Goal: Information Seeking & Learning: Check status

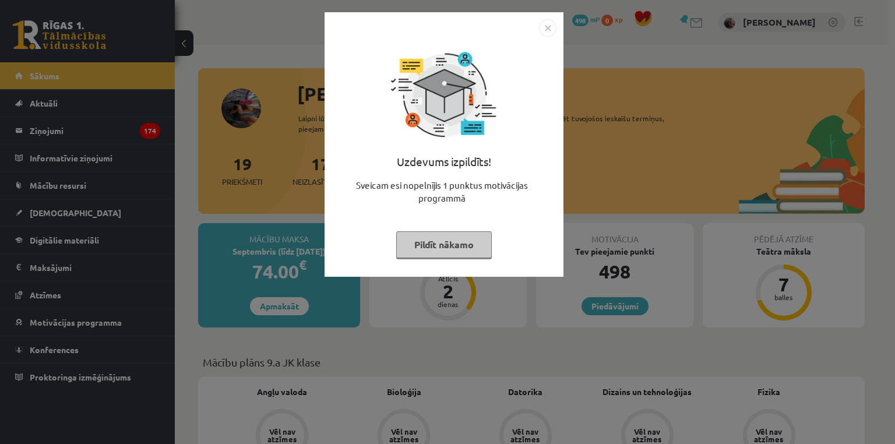
click at [454, 245] on button "Pildīt nākamo" at bounding box center [444, 244] width 96 height 27
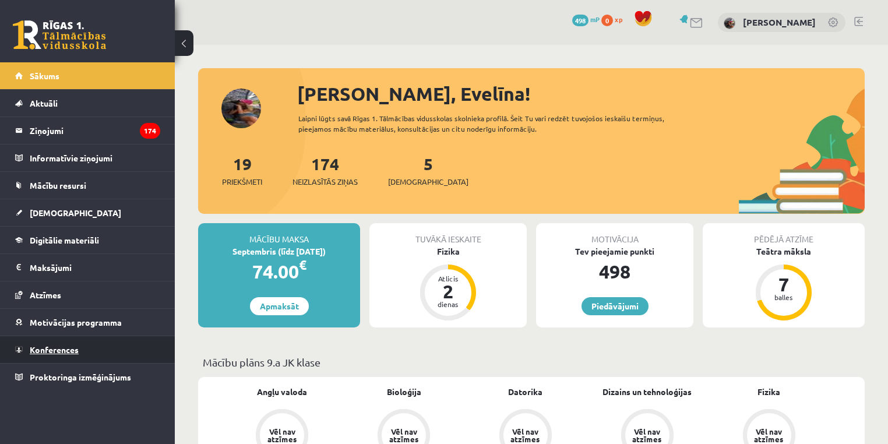
click at [58, 345] on span "Konferences" at bounding box center [54, 350] width 49 height 10
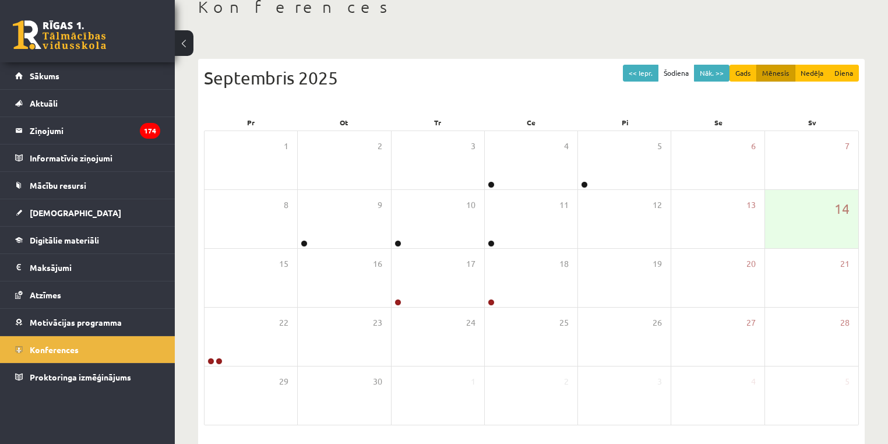
scroll to position [75, 0]
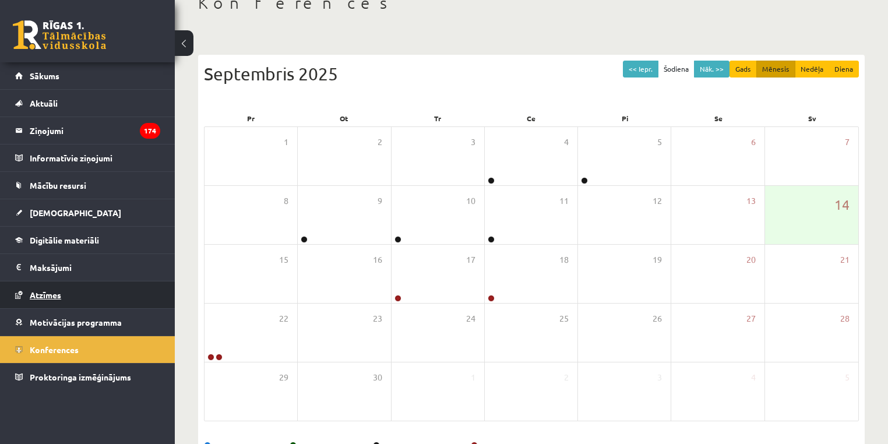
click at [49, 284] on link "Atzīmes" at bounding box center [87, 295] width 145 height 27
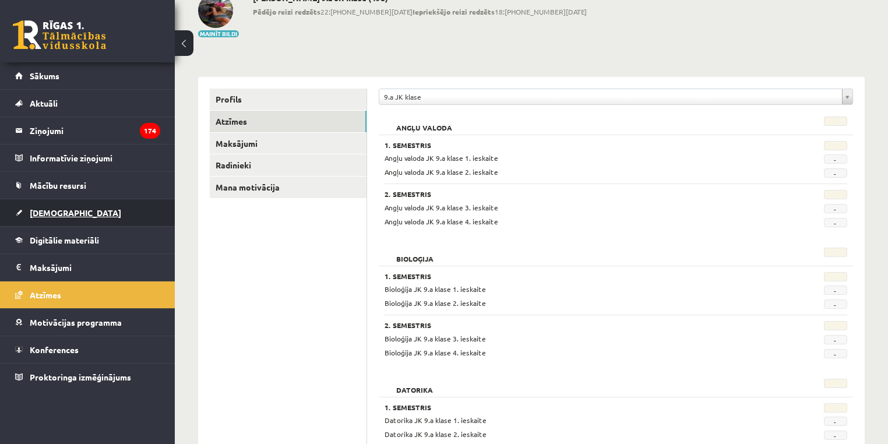
click at [82, 220] on link "[DEMOGRAPHIC_DATA]" at bounding box center [87, 212] width 145 height 27
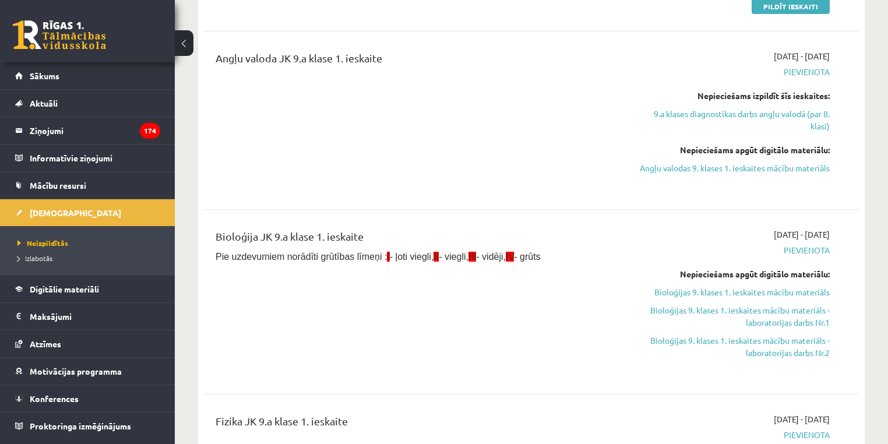
scroll to position [171, 0]
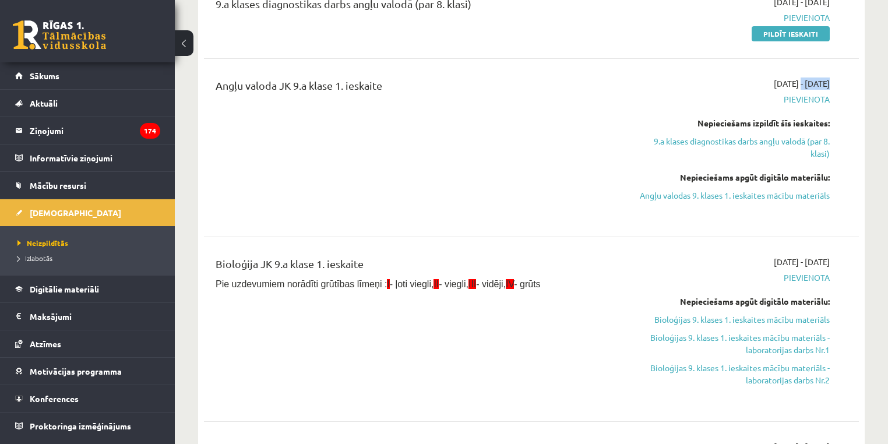
click at [762, 90] on div "2025-09-01 - 2025-09-15 Pievienota Nepieciešams izpildīt šīs ieskaites: 9.a kla…" at bounding box center [733, 148] width 210 height 140
click at [758, 89] on div "2025-09-01 - 2025-09-15 Pievienota Nepieciešams izpildīt šīs ieskaites: 9.a kla…" at bounding box center [733, 148] width 210 height 140
drag, startPoint x: 269, startPoint y: 217, endPoint x: 163, endPoint y: 269, distance: 118.1
click at [249, 233] on div "9.a klases diagnostikas darbs angļu valodā (par 8. klasi) 2025-09-01 - 2025-09-…" at bounding box center [531, 336] width 655 height 705
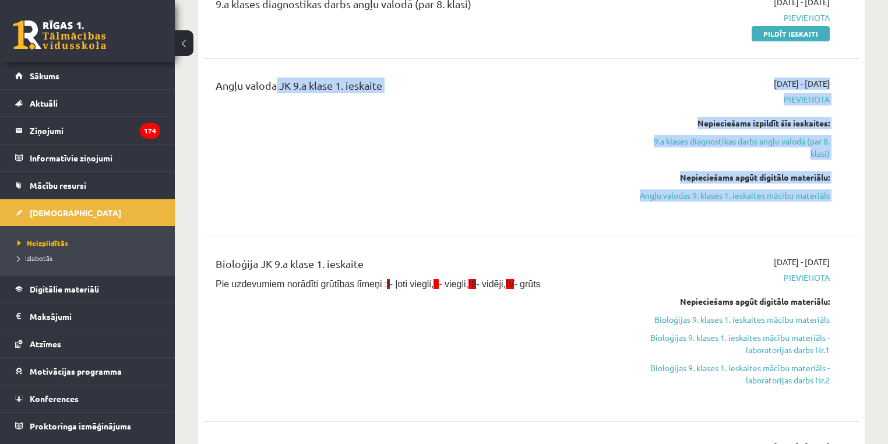
click at [433, 166] on div "Angļu valoda JK 9.a klase 1. ieskaite" at bounding box center [417, 148] width 421 height 140
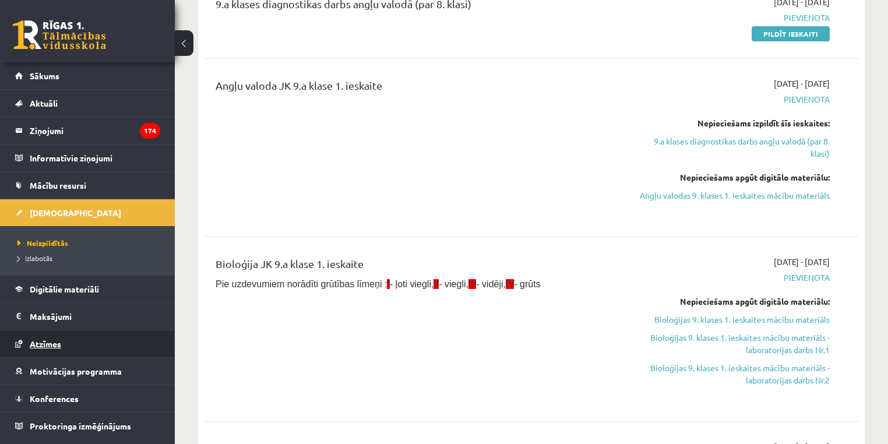
click at [112, 336] on link "Atzīmes" at bounding box center [87, 344] width 145 height 27
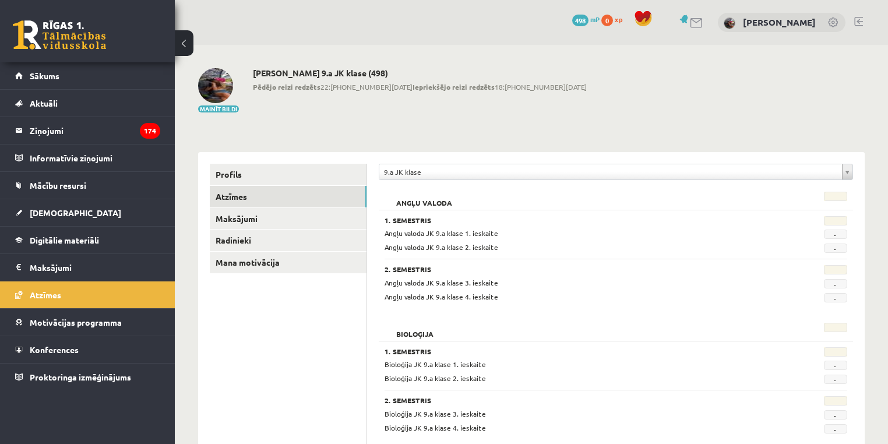
scroll to position [388, 0]
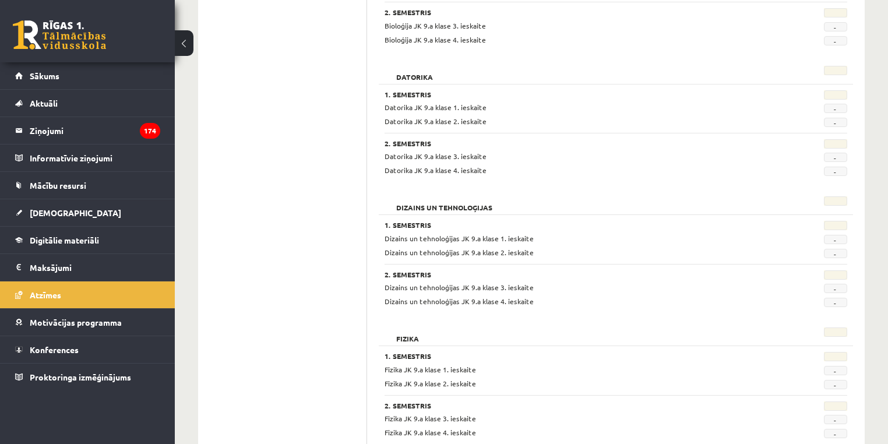
drag, startPoint x: 837, startPoint y: 234, endPoint x: 835, endPoint y: 192, distance: 42.0
click at [836, 231] on div "1. Semestris Dizains un tehnoloģijas JK 9.a klase 1. ieskaite - Dizains un tehn…" at bounding box center [616, 239] width 463 height 37
drag, startPoint x: 835, startPoint y: 192, endPoint x: 837, endPoint y: 279, distance: 87.5
click at [834, 217] on div "Dizains un tehnoloģijas 1. Semestris Dizains un tehnoloģijas JK 9.a klase 1. ie…" at bounding box center [616, 253] width 475 height 125
click at [807, 333] on div at bounding box center [816, 336] width 80 height 16
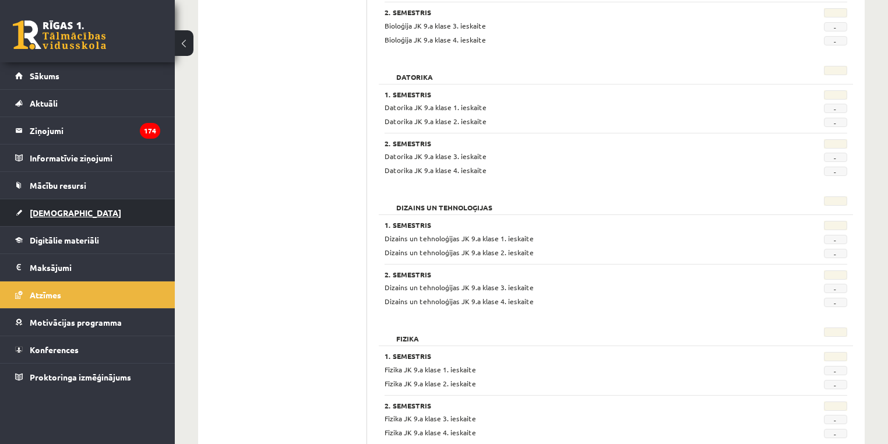
click at [75, 215] on link "[DEMOGRAPHIC_DATA]" at bounding box center [87, 212] width 145 height 27
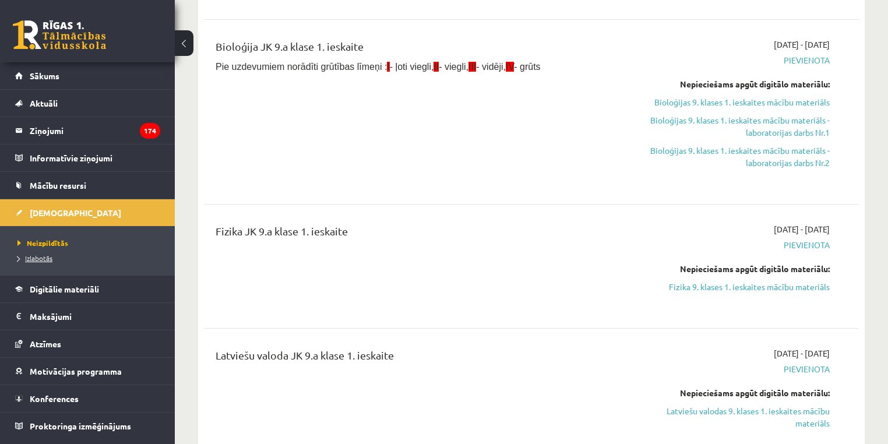
click at [44, 259] on span "Izlabotās" at bounding box center [34, 258] width 35 height 9
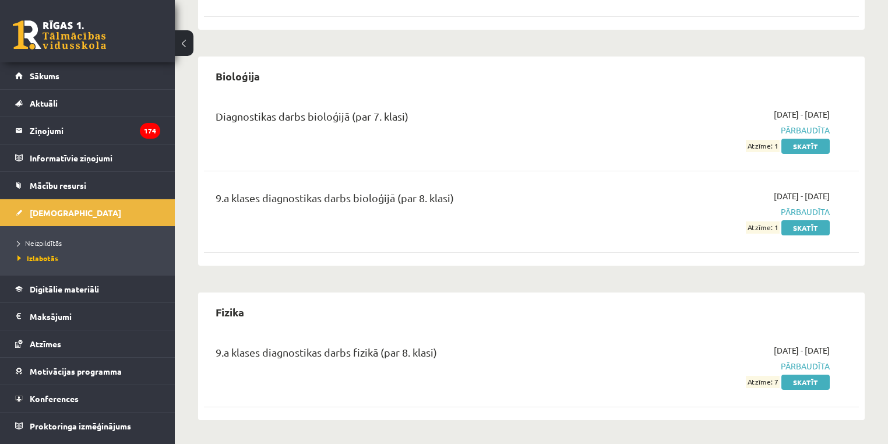
scroll to position [550, 0]
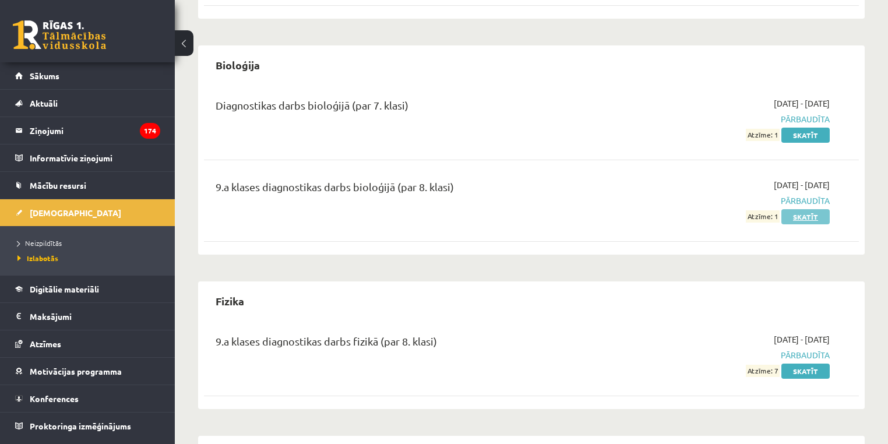
click at [807, 210] on link "Skatīt" at bounding box center [806, 216] width 48 height 15
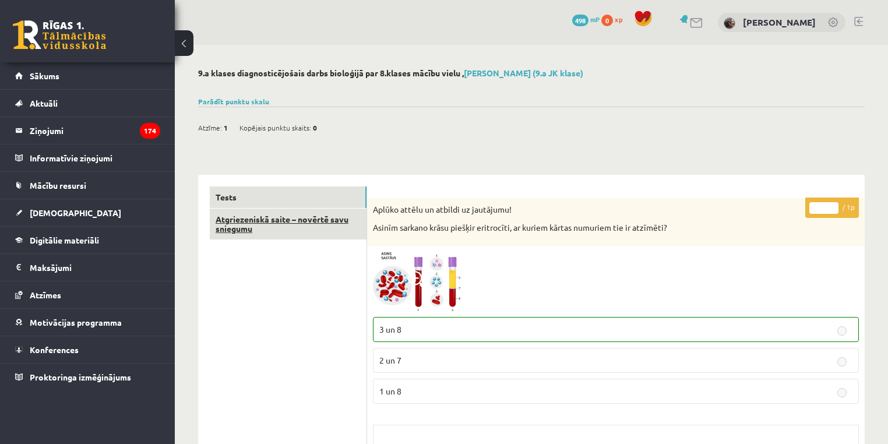
click at [298, 213] on link "Atgriezeniskā saite – novērtē savu sniegumu" at bounding box center [288, 224] width 157 height 31
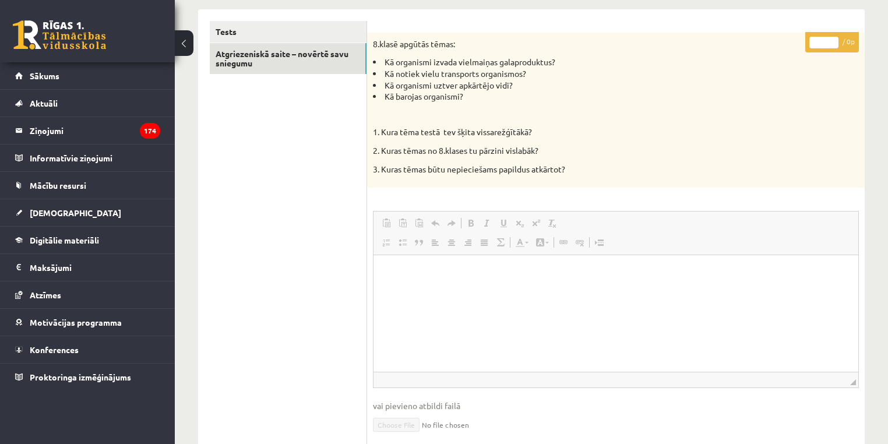
scroll to position [162, 0]
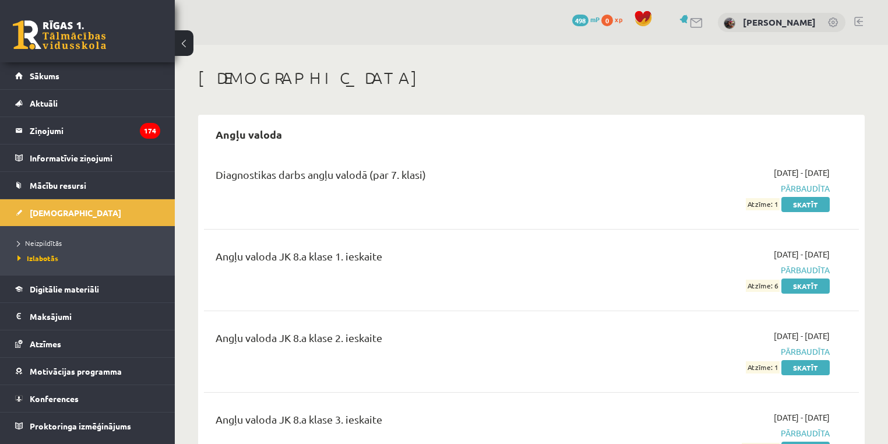
scroll to position [550, 0]
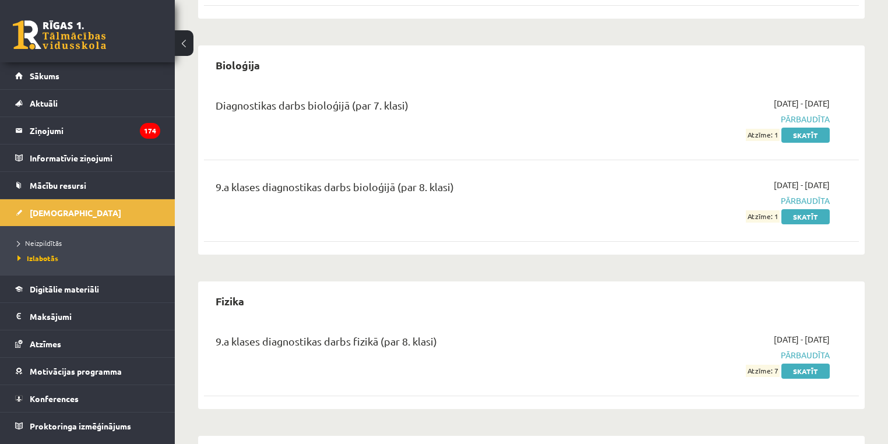
click at [774, 342] on span "[DATE] - [DATE]" at bounding box center [802, 339] width 56 height 12
drag, startPoint x: 805, startPoint y: 333, endPoint x: 790, endPoint y: 333, distance: 14.6
click at [793, 334] on div "9.a klases diagnostikas darbs fizikā (par 8. klasi) 2025-09-01 - 2025-09-15 Pār…" at bounding box center [531, 355] width 655 height 67
click at [790, 333] on span "[DATE] - [DATE]" at bounding box center [802, 339] width 56 height 12
click at [793, 329] on div "9.a klases diagnostikas darbs fizikā (par 8. klasi) 2025-09-01 - 2025-09-15 Pār…" at bounding box center [531, 355] width 655 height 67
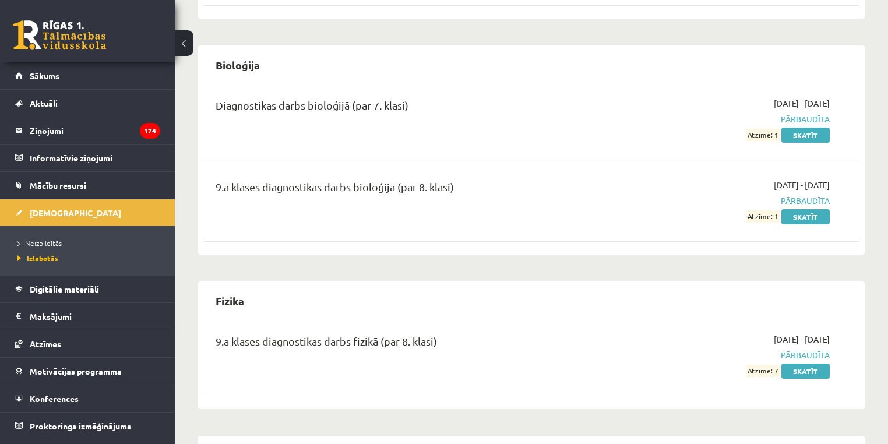
drag, startPoint x: 792, startPoint y: 329, endPoint x: 790, endPoint y: 322, distance: 6.6
click at [790, 322] on div "9.a klases diagnostikas darbs fizikā (par 8. klasi) 2025-09-01 - 2025-09-15 Pār…" at bounding box center [531, 355] width 655 height 67
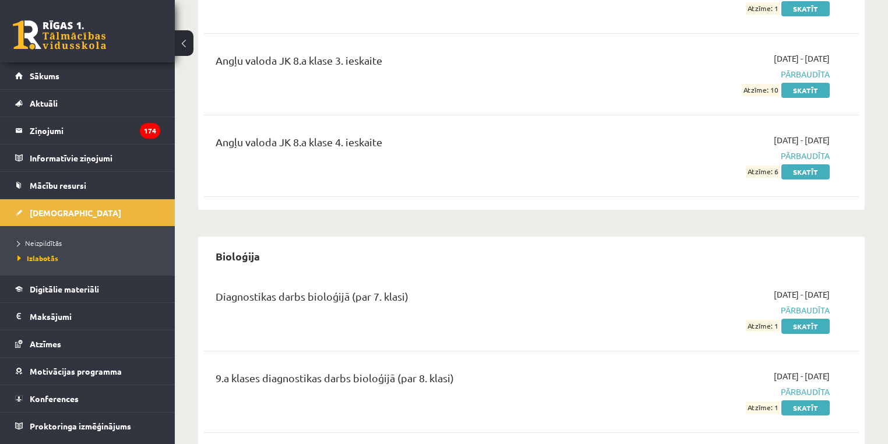
scroll to position [361, 0]
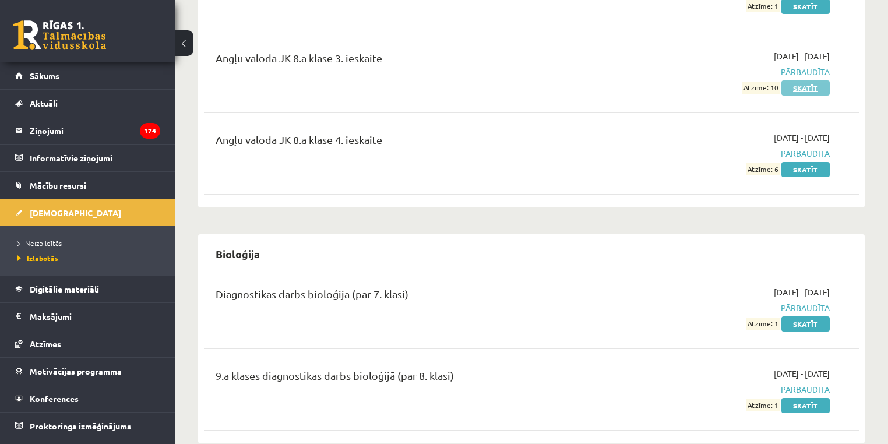
click at [795, 84] on link "Skatīt" at bounding box center [806, 87] width 48 height 15
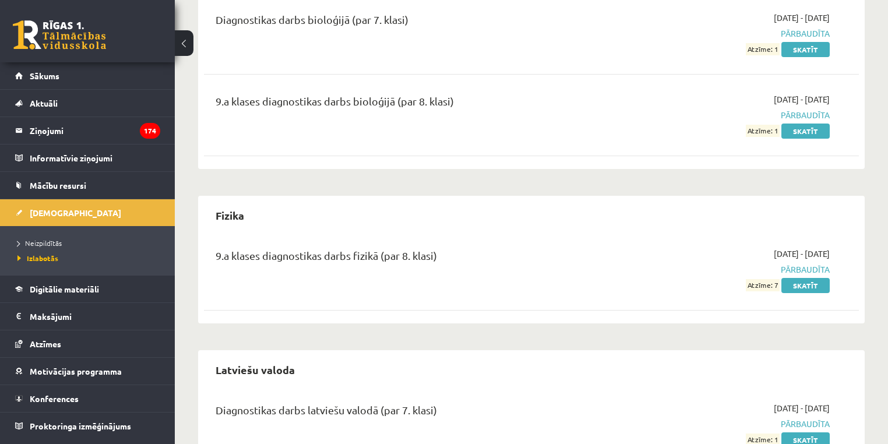
scroll to position [672, 0]
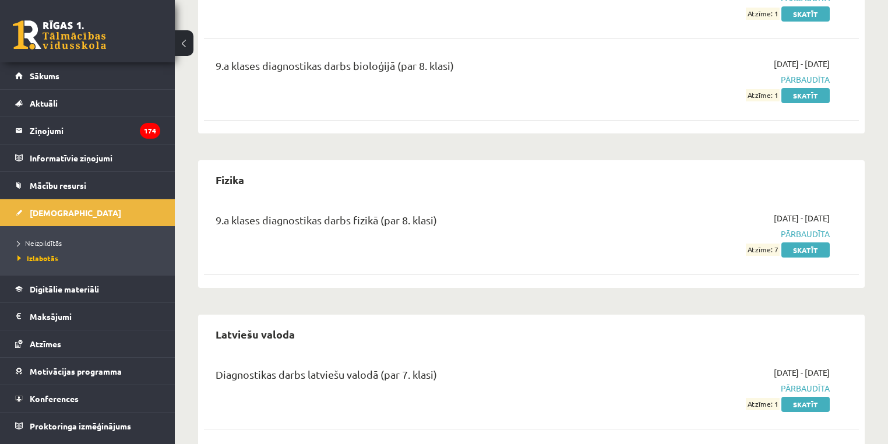
drag, startPoint x: 886, startPoint y: 185, endPoint x: 888, endPoint y: 201, distance: 15.9
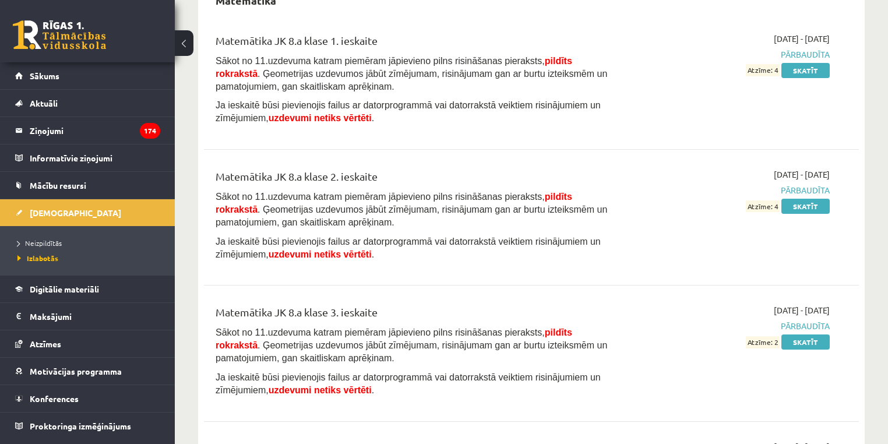
scroll to position [1803, 0]
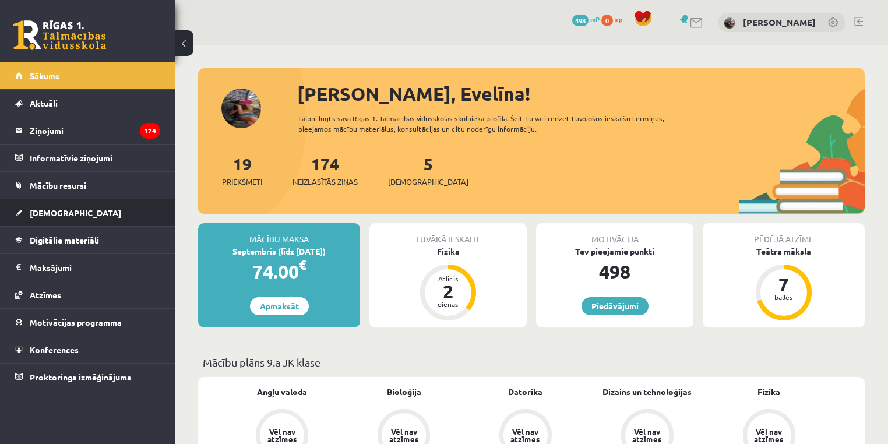
click at [117, 210] on link "[DEMOGRAPHIC_DATA]" at bounding box center [87, 212] width 145 height 27
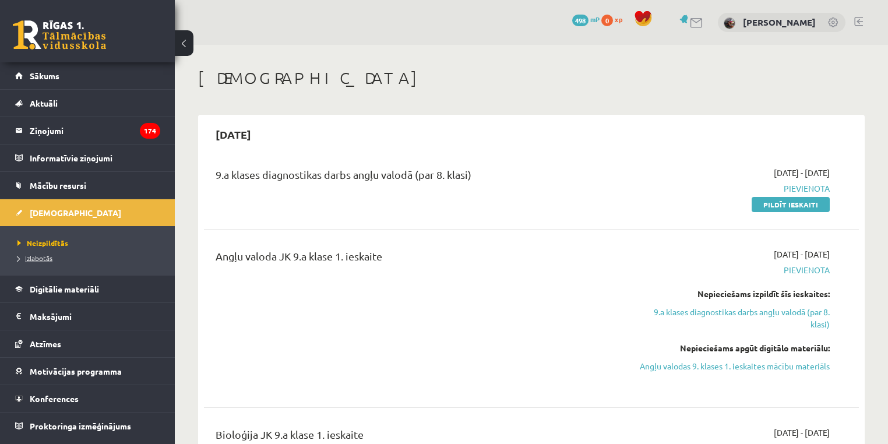
click at [28, 259] on span "Izlabotās" at bounding box center [34, 258] width 35 height 9
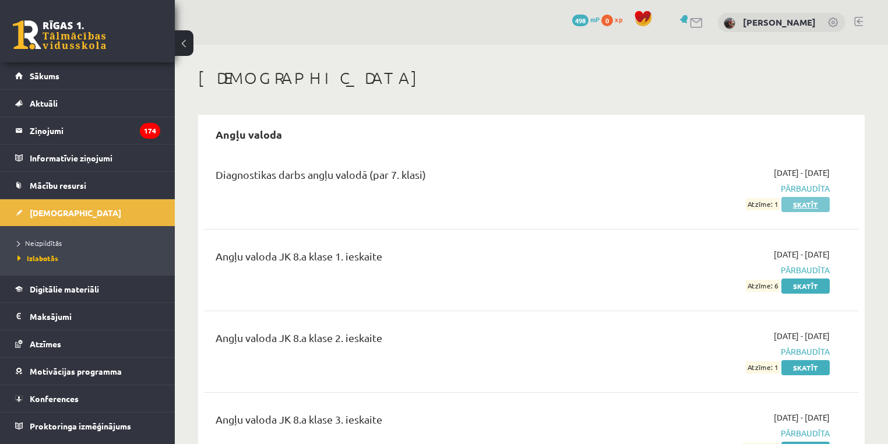
click at [814, 201] on link "Skatīt" at bounding box center [806, 204] width 48 height 15
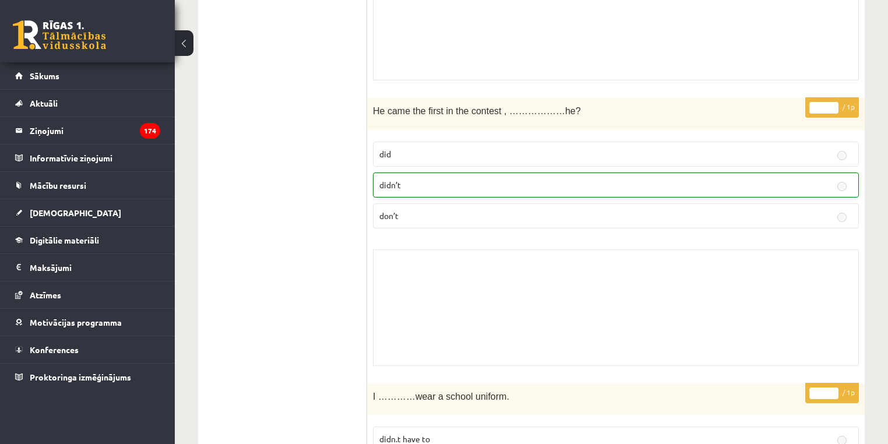
scroll to position [2437, 0]
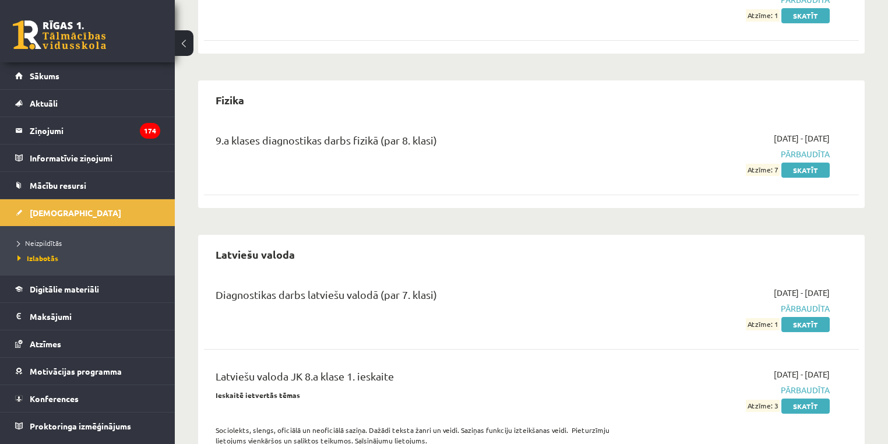
scroll to position [754, 0]
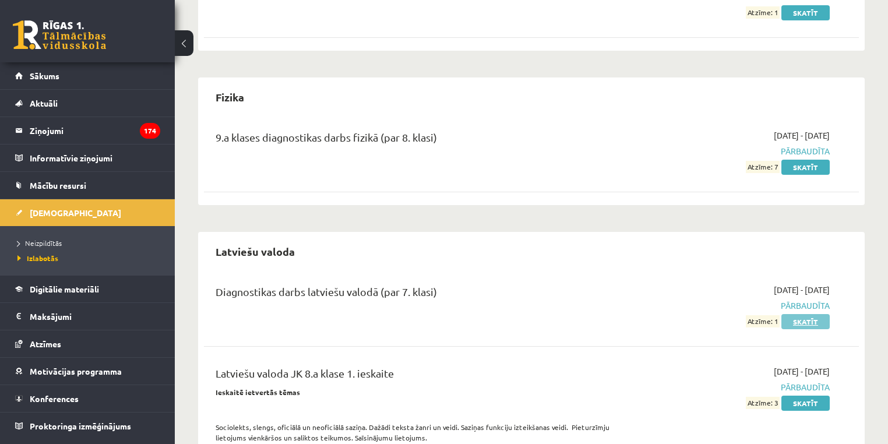
click at [803, 315] on link "Skatīt" at bounding box center [806, 321] width 48 height 15
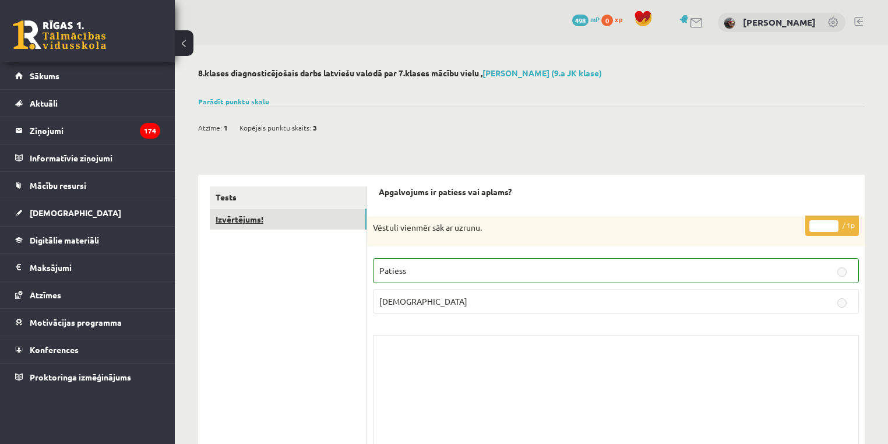
click at [261, 215] on link "Izvērtējums!" at bounding box center [288, 220] width 157 height 22
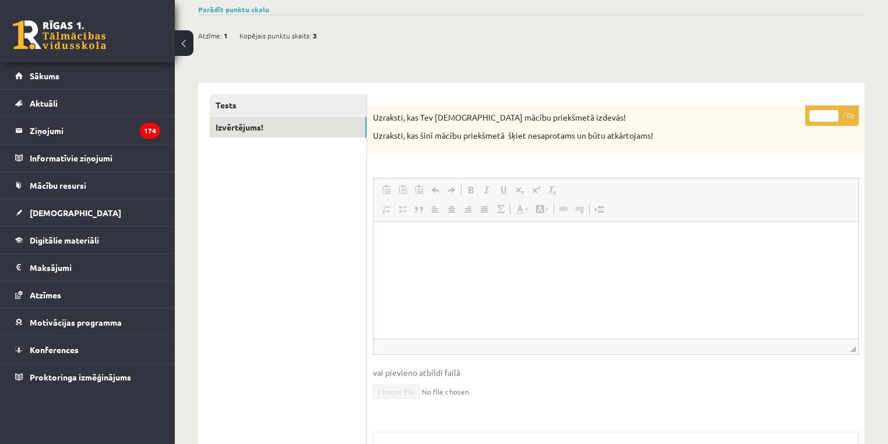
scroll to position [85, 0]
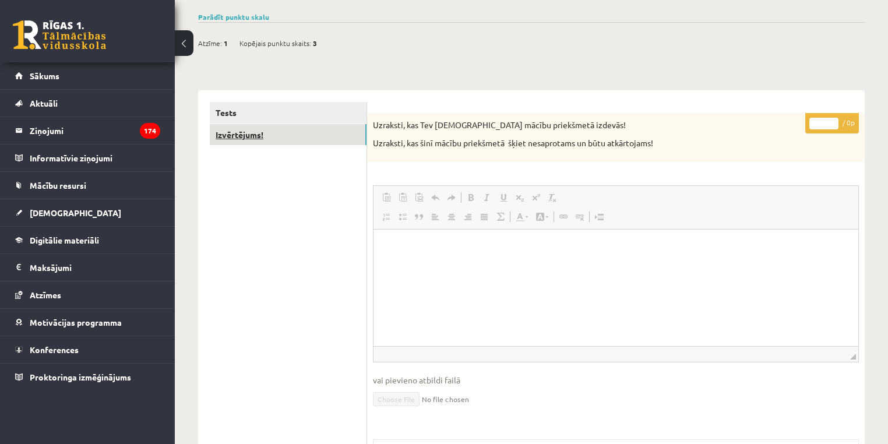
click at [337, 124] on link "Izvērtējums!" at bounding box center [288, 135] width 157 height 22
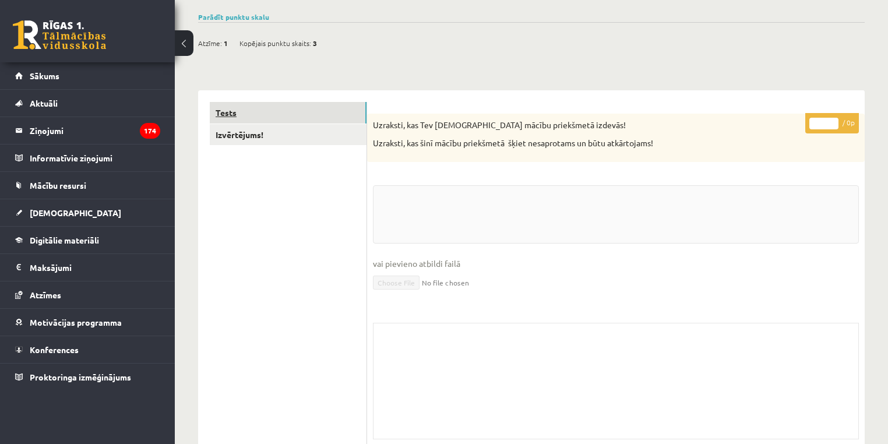
click at [328, 117] on link "Tests" at bounding box center [288, 113] width 157 height 22
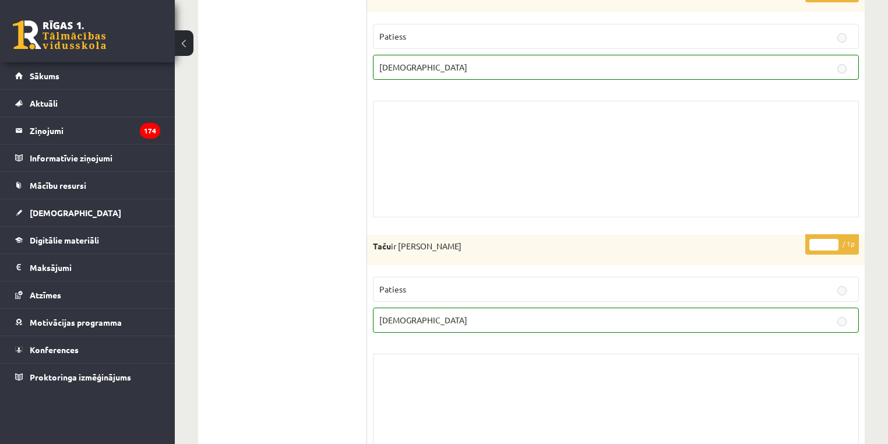
scroll to position [4772, 0]
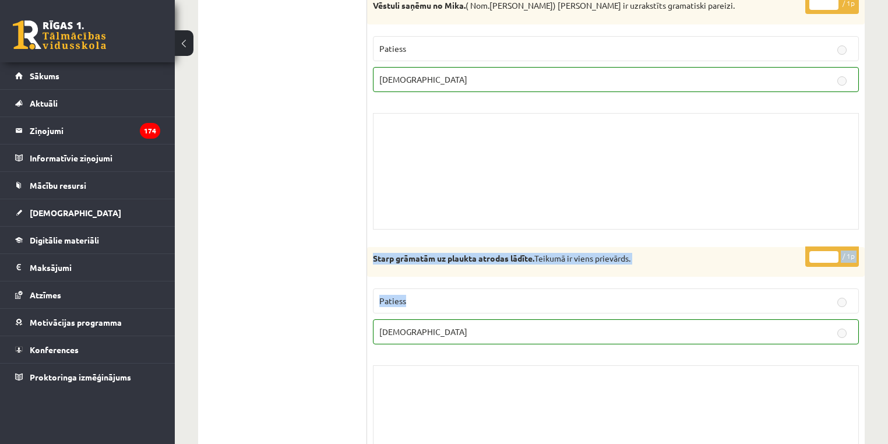
drag, startPoint x: 851, startPoint y: 215, endPoint x: 895, endPoint y: 166, distance: 65.6
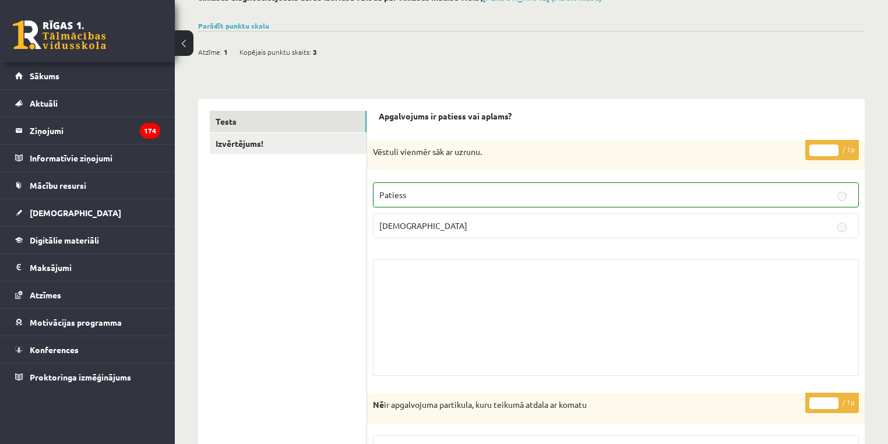
scroll to position [68, 0]
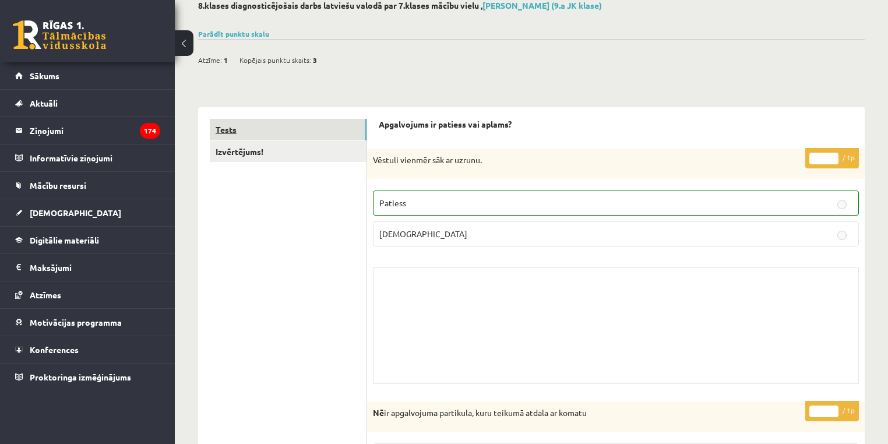
click at [301, 133] on link "Tests" at bounding box center [288, 130] width 157 height 22
click at [301, 147] on link "Izvērtējums!" at bounding box center [288, 152] width 157 height 22
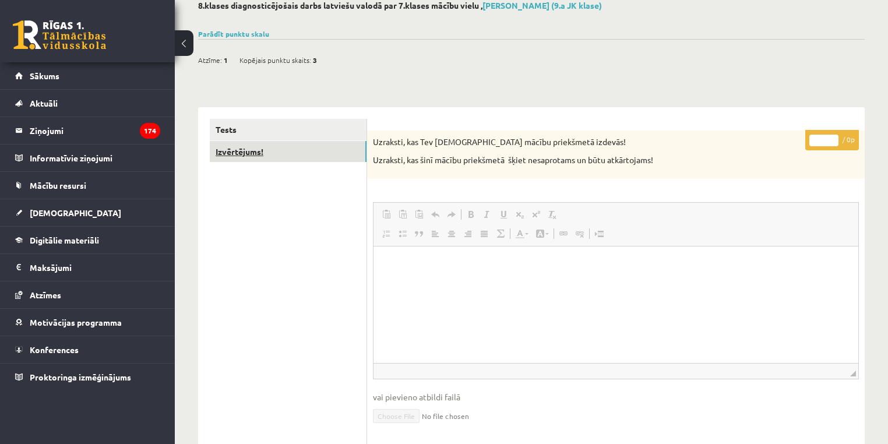
scroll to position [0, 0]
click at [286, 134] on link "Tests" at bounding box center [288, 130] width 157 height 22
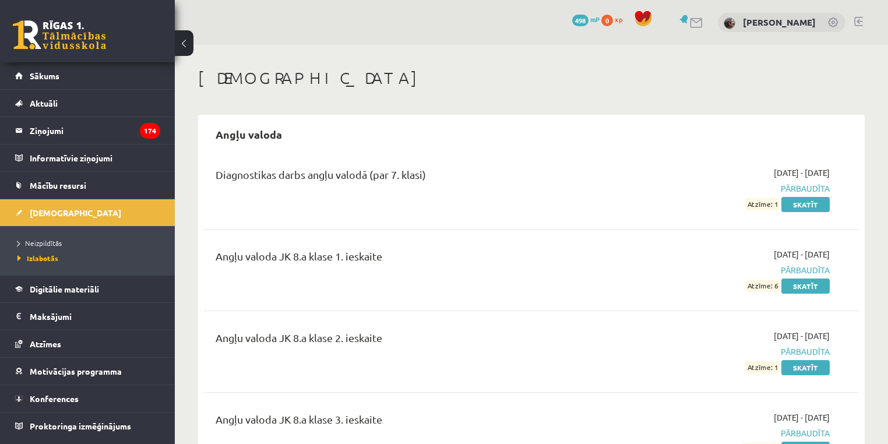
scroll to position [754, 0]
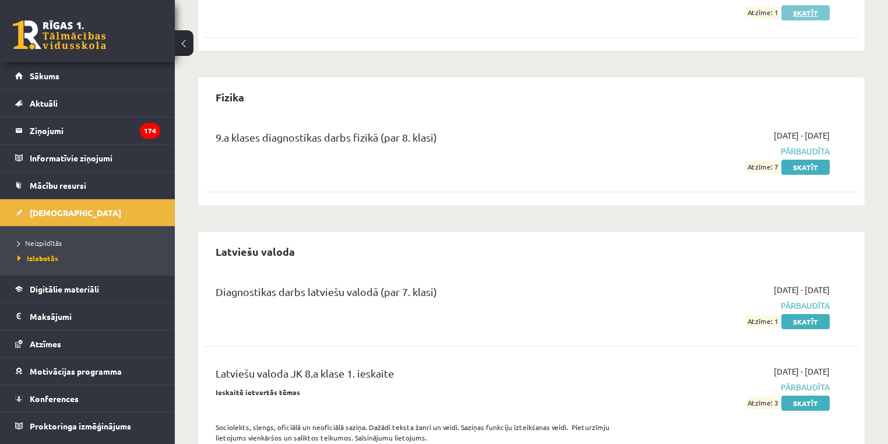
click at [810, 7] on link "Skatīt" at bounding box center [806, 12] width 48 height 15
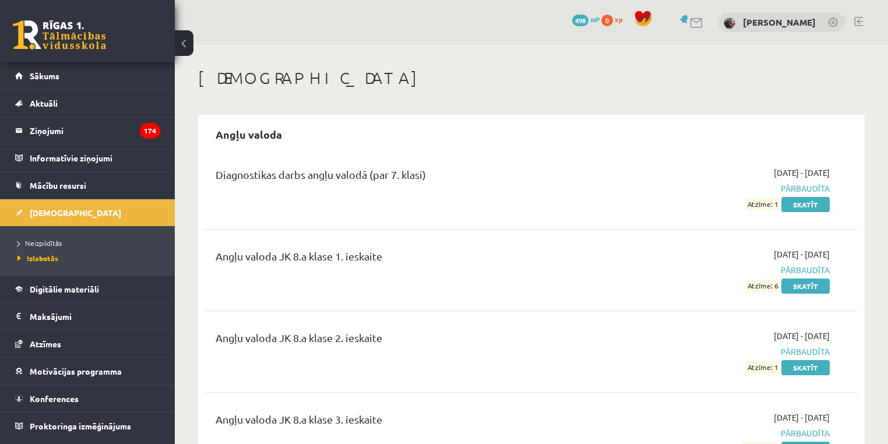
scroll to position [754, 0]
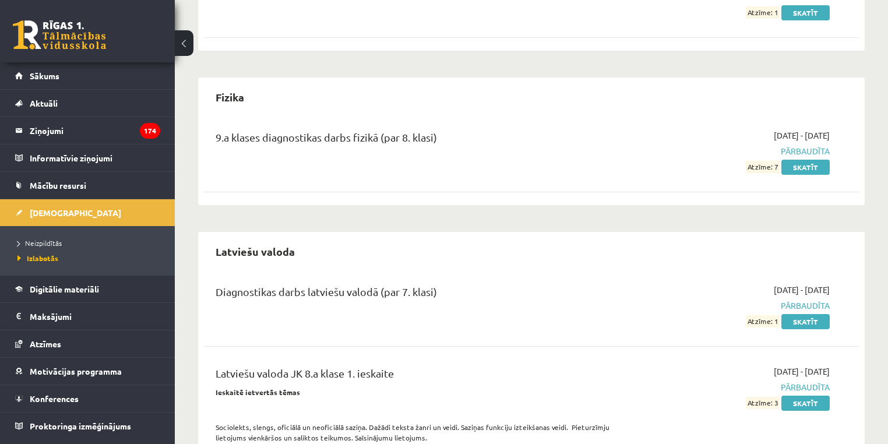
click at [804, 328] on div "Diagnostikas darbs latviešu valodā (par 7. klasi) [DATE] - [DATE] Pārbaudīta At…" at bounding box center [531, 305] width 655 height 67
click at [811, 320] on link "Skatīt" at bounding box center [806, 321] width 48 height 15
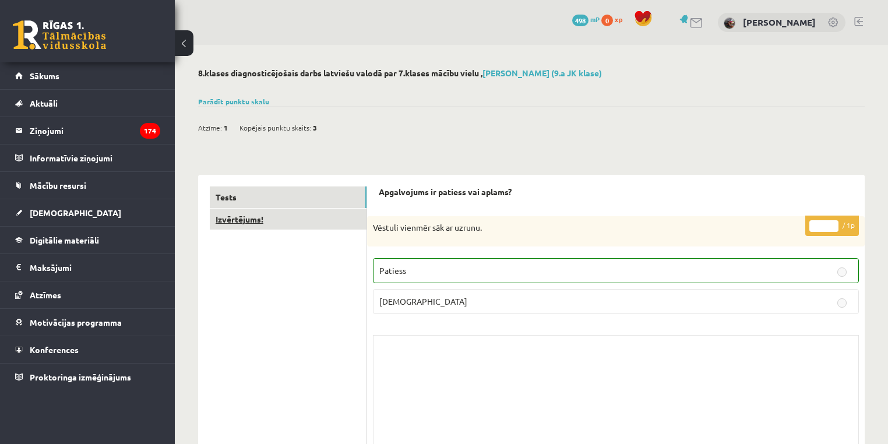
click at [308, 222] on link "Izvērtējums!" at bounding box center [288, 220] width 157 height 22
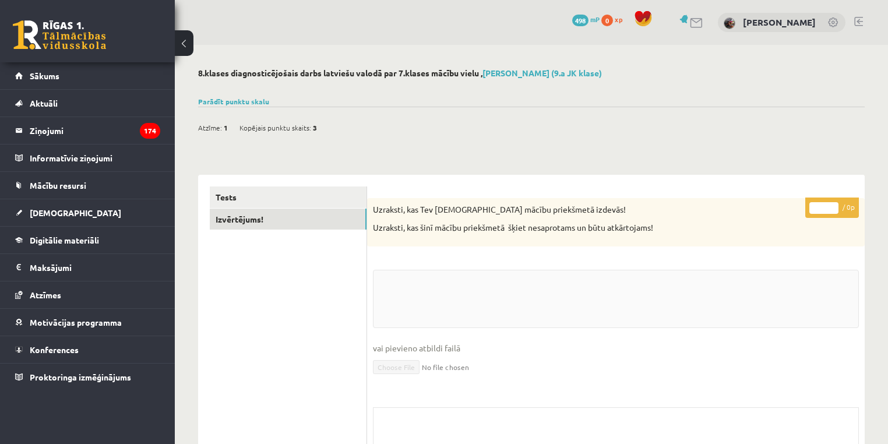
drag, startPoint x: 888, startPoint y: 111, endPoint x: 895, endPoint y: 119, distance: 10.4
click at [888, 113] on html "0 Dāvanas 498 mP 0 xp [PERSON_NAME] Sākums Aktuāli Kā mācīties eSKOLĀ Kontakti …" at bounding box center [444, 222] width 888 height 444
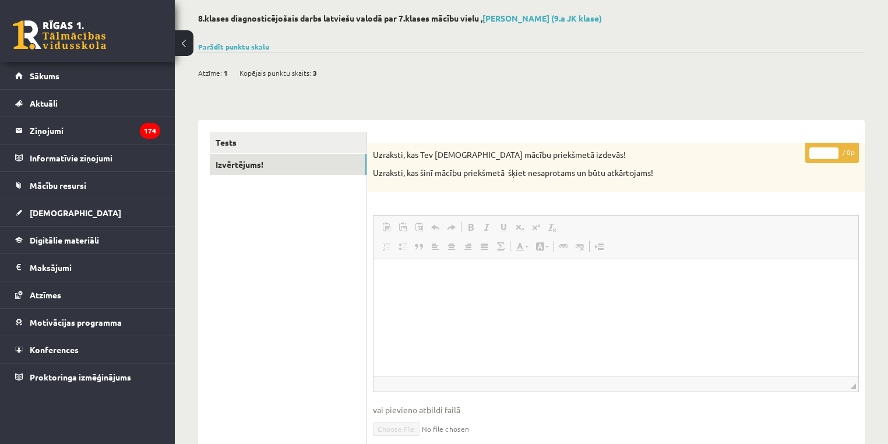
scroll to position [61, 0]
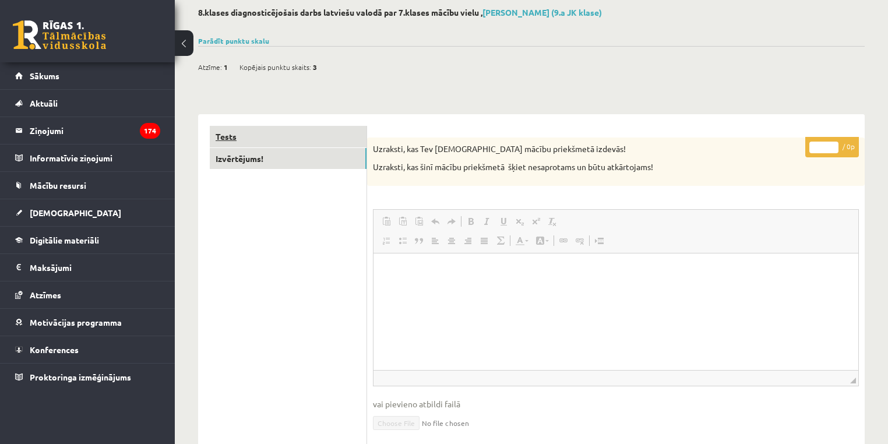
click at [270, 142] on link "Tests" at bounding box center [288, 137] width 157 height 22
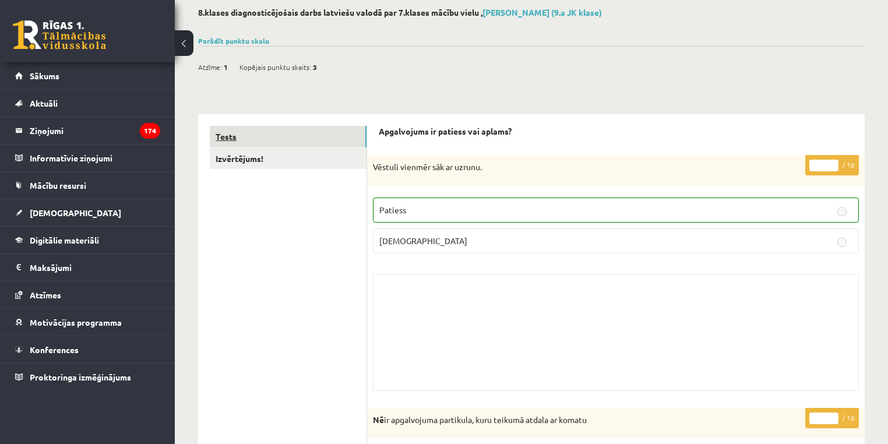
click at [269, 142] on link "Tests" at bounding box center [288, 137] width 157 height 22
click at [326, 163] on link "Izvērtējums!" at bounding box center [288, 159] width 157 height 22
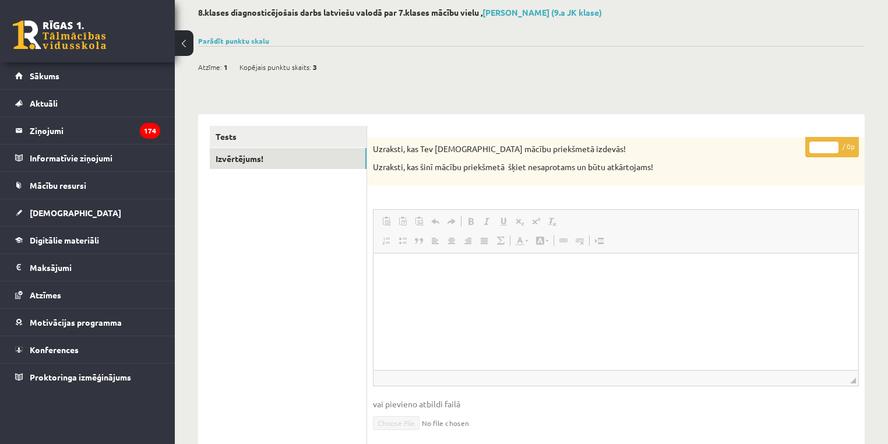
click at [455, 385] on span "◢ Elementa ceļš" at bounding box center [616, 378] width 485 height 16
click at [452, 289] on html at bounding box center [616, 271] width 485 height 36
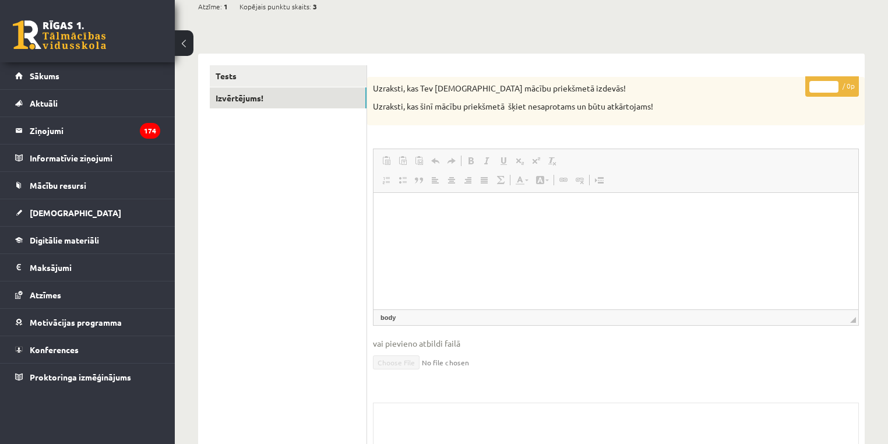
scroll to position [124, 0]
drag, startPoint x: 420, startPoint y: 250, endPoint x: 553, endPoint y: 270, distance: 134.4
click at [531, 226] on html at bounding box center [616, 208] width 485 height 36
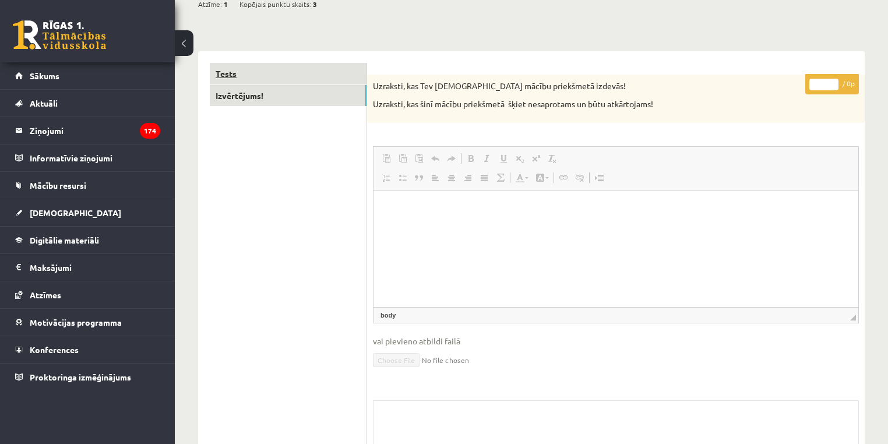
click at [226, 73] on link "Tests" at bounding box center [288, 74] width 157 height 22
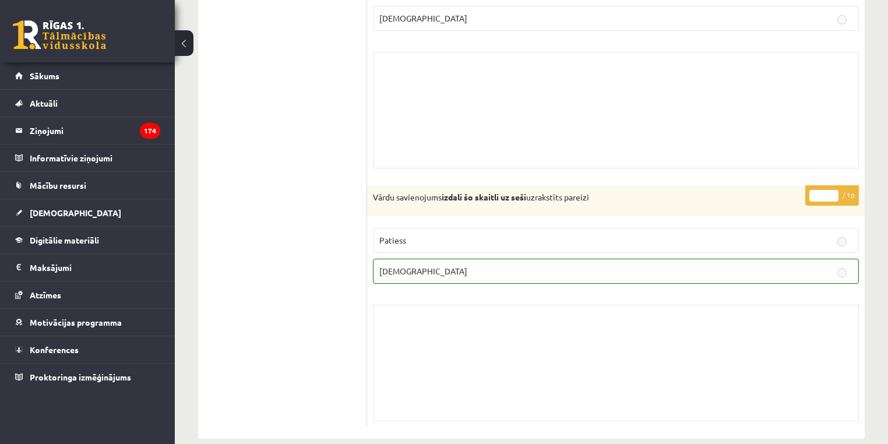
scroll to position [7399, 0]
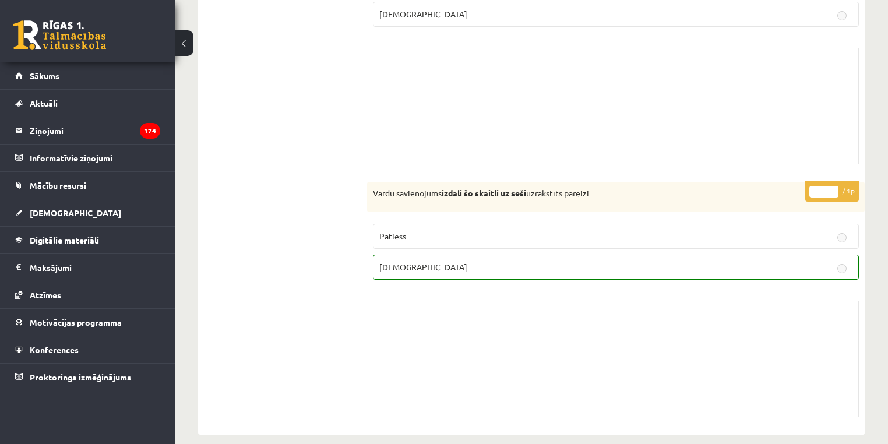
drag, startPoint x: 863, startPoint y: 441, endPoint x: 862, endPoint y: 423, distance: 18.1
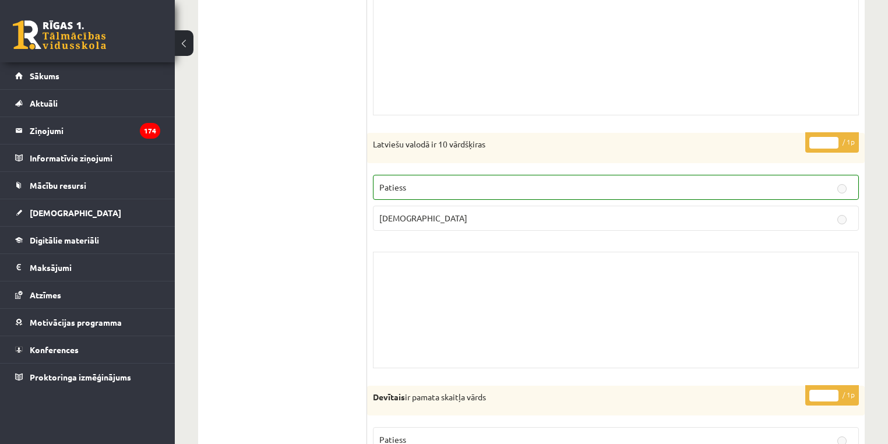
scroll to position [3541, 0]
